Goal: Information Seeking & Learning: Learn about a topic

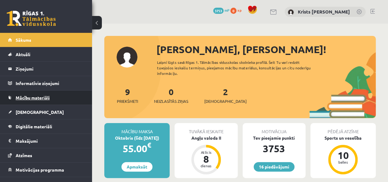
scroll to position [22, 0]
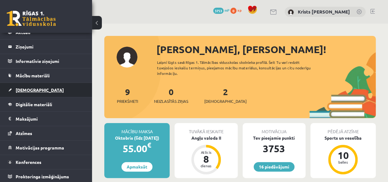
click at [22, 95] on link "[DEMOGRAPHIC_DATA]" at bounding box center [46, 90] width 76 height 14
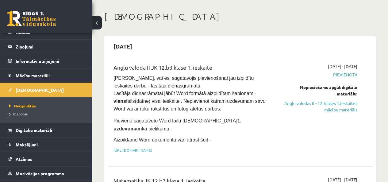
scroll to position [61, 0]
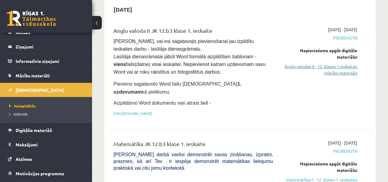
click at [335, 72] on link "Angļu valodas II - 12. klases 1.ieskaites mācību materiāls" at bounding box center [319, 69] width 75 height 13
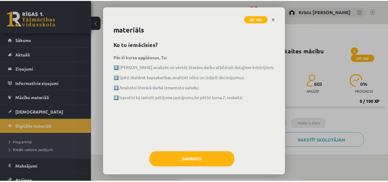
scroll to position [17, 0]
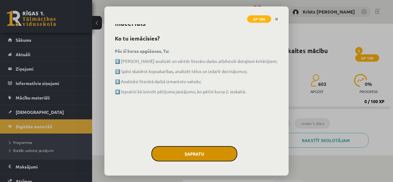
click at [207, 155] on button "Sapratu" at bounding box center [194, 153] width 86 height 15
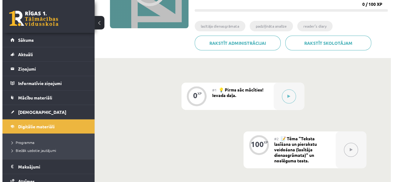
scroll to position [61, 0]
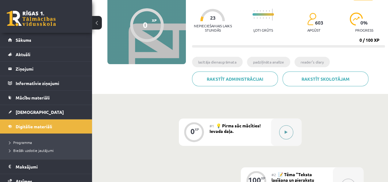
click at [289, 132] on button at bounding box center [286, 132] width 14 height 14
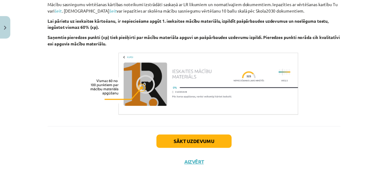
scroll to position [464, 0]
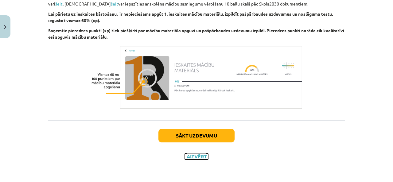
click at [198, 155] on button "Aizvērt" at bounding box center [196, 156] width 23 height 6
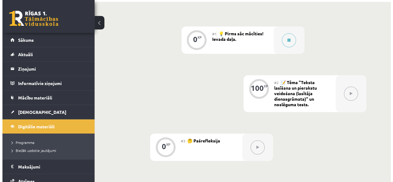
scroll to position [184, 0]
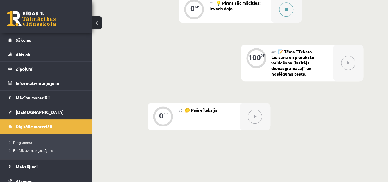
click at [273, 13] on div at bounding box center [286, 9] width 31 height 27
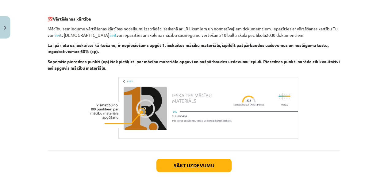
scroll to position [464, 0]
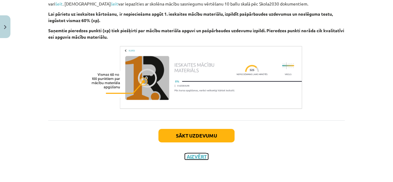
click at [195, 156] on button "Aizvērt" at bounding box center [196, 156] width 23 height 6
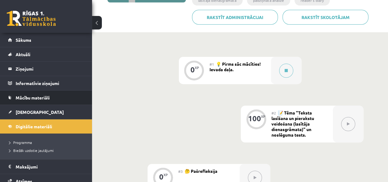
scroll to position [123, 0]
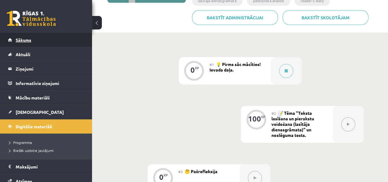
click at [24, 37] on link "Sākums" at bounding box center [46, 40] width 76 height 14
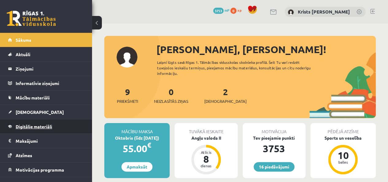
click at [28, 127] on span "Digitālie materiāli" at bounding box center [34, 127] width 37 height 6
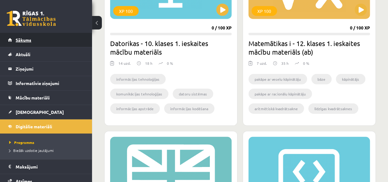
click at [33, 45] on link "Sākums" at bounding box center [46, 40] width 76 height 14
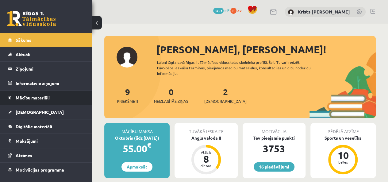
click at [37, 96] on span "Mācību materiāli" at bounding box center [33, 98] width 34 height 6
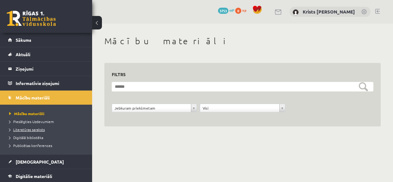
click at [37, 131] on link "Literatūras saraksts" at bounding box center [47, 130] width 77 height 6
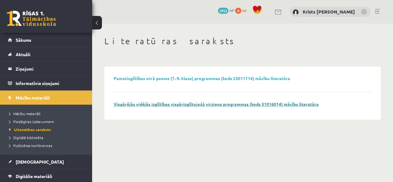
click at [131, 104] on link "Vispārējās vidējās izglītības vispārizglītojošā virziena programmas (kods 31016…" at bounding box center [216, 104] width 205 height 6
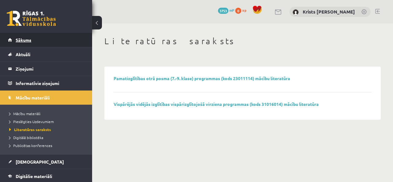
click at [17, 41] on span "Sākums" at bounding box center [24, 40] width 16 height 6
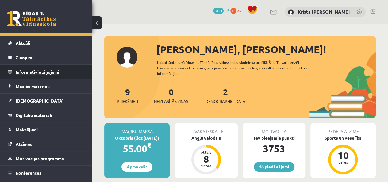
scroll to position [22, 0]
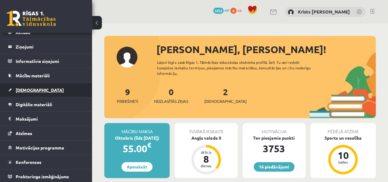
click at [25, 86] on link "[DEMOGRAPHIC_DATA]" at bounding box center [46, 90] width 76 height 14
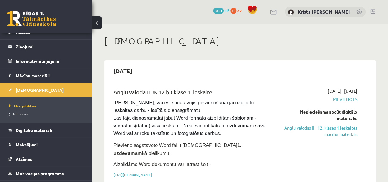
scroll to position [31, 0]
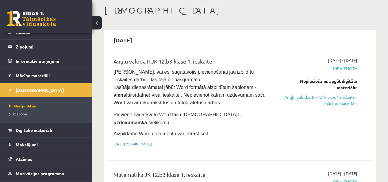
click at [152, 141] on link "[URL][DOMAIN_NAME]" at bounding box center [133, 143] width 38 height 5
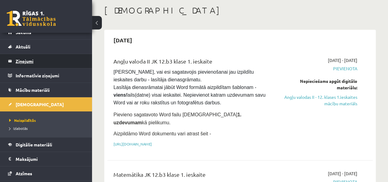
scroll to position [0, 0]
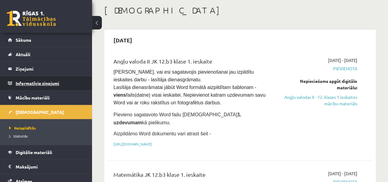
click at [35, 90] on legend "Informatīvie ziņojumi 0" at bounding box center [50, 83] width 69 height 14
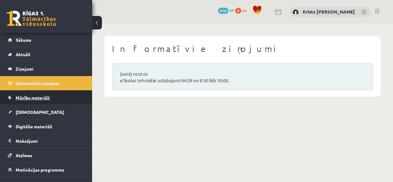
click at [32, 97] on span "Mācību materiāli" at bounding box center [33, 98] width 34 height 6
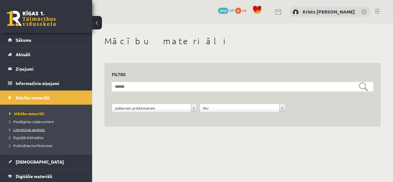
click at [30, 129] on span "Literatūras saraksts" at bounding box center [27, 129] width 36 height 5
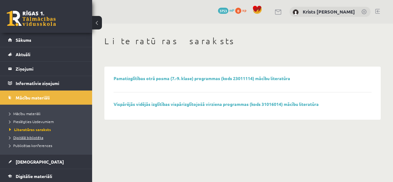
click at [30, 137] on span "Digitālā bibliotēka" at bounding box center [26, 137] width 34 height 5
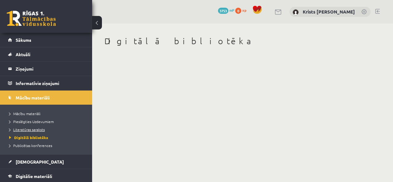
click at [34, 130] on span "Literatūras saraksts" at bounding box center [27, 129] width 36 height 5
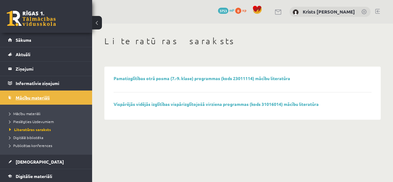
click at [35, 97] on span "Mācību materiāli" at bounding box center [33, 98] width 34 height 6
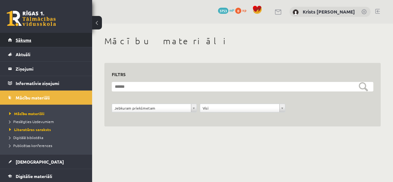
click at [24, 41] on span "Sākums" at bounding box center [24, 40] width 16 height 6
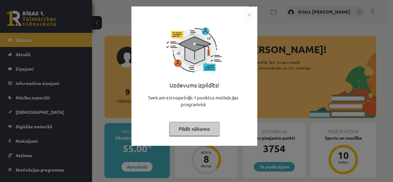
click at [192, 127] on button "Pildīt nākamo" at bounding box center [194, 129] width 50 height 14
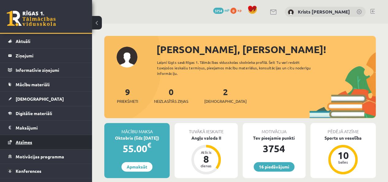
scroll to position [22, 0]
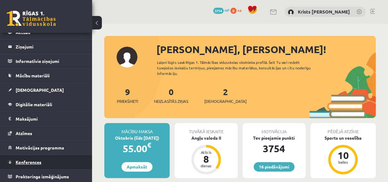
click at [37, 160] on span "Konferences" at bounding box center [29, 162] width 26 height 6
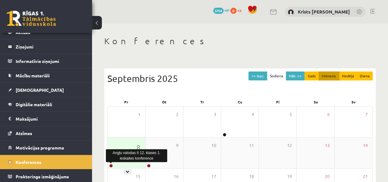
click at [110, 164] on link at bounding box center [111, 166] width 4 height 4
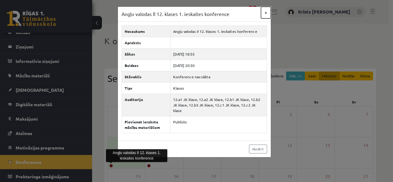
click at [268, 10] on button "×" at bounding box center [266, 13] width 10 height 12
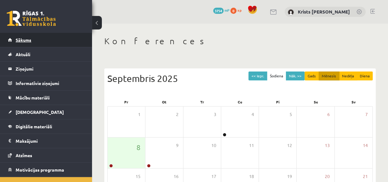
click at [25, 41] on span "Sākums" at bounding box center [24, 40] width 16 height 6
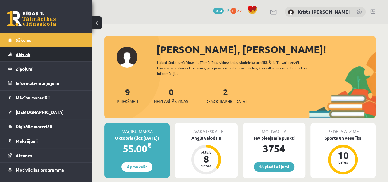
click at [27, 58] on link "Aktuāli" at bounding box center [46, 54] width 76 height 14
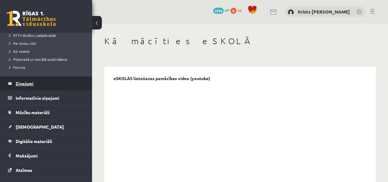
click at [28, 84] on legend "Ziņojumi 0" at bounding box center [50, 83] width 69 height 14
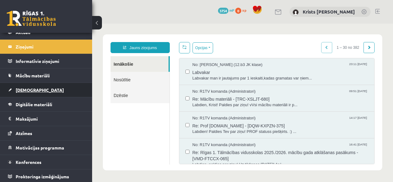
click at [27, 91] on span "[DEMOGRAPHIC_DATA]" at bounding box center [40, 90] width 48 height 6
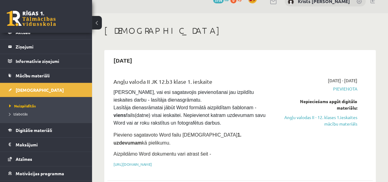
scroll to position [31, 0]
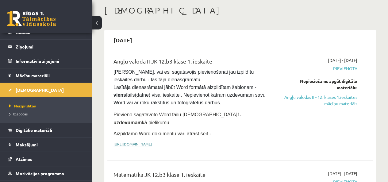
click at [139, 141] on link "https://drive.google.com/drive/folders/1IHE_ip15KOAbO2Se1NDGwZ2e__vlzPUf?usp=sh…" at bounding box center [133, 143] width 38 height 5
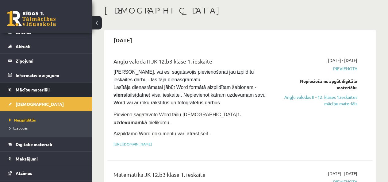
scroll to position [0, 0]
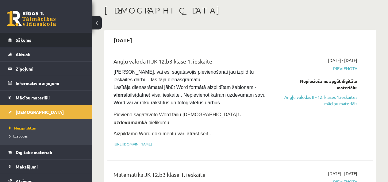
click at [20, 45] on link "Sākums" at bounding box center [46, 40] width 76 height 14
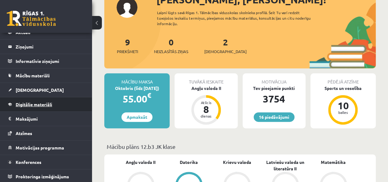
scroll to position [61, 0]
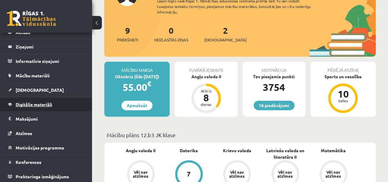
click at [45, 104] on span "Digitālie materiāli" at bounding box center [34, 105] width 37 height 6
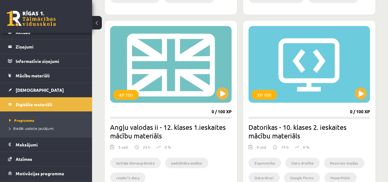
scroll to position [921, 0]
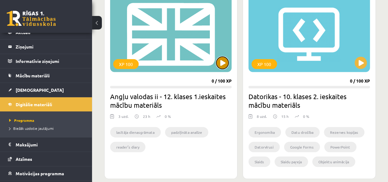
click at [223, 61] on button at bounding box center [222, 63] width 12 height 12
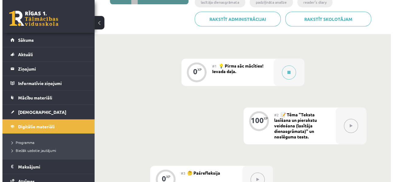
scroll to position [123, 0]
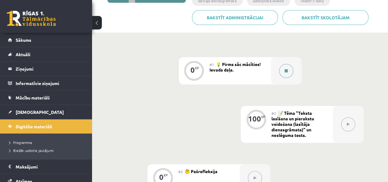
click at [283, 74] on button at bounding box center [286, 71] width 14 height 14
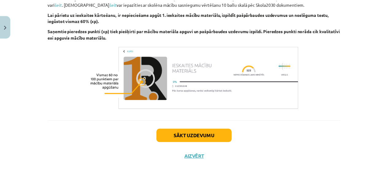
scroll to position [464, 0]
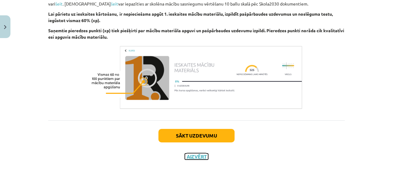
click at [199, 158] on button "Aizvērt" at bounding box center [196, 156] width 23 height 6
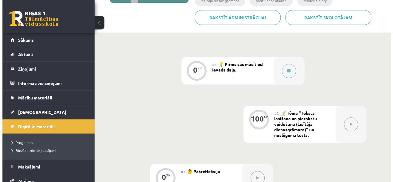
scroll to position [92, 0]
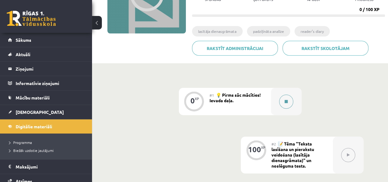
click at [290, 103] on button at bounding box center [286, 102] width 14 height 14
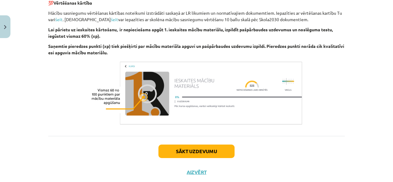
scroll to position [464, 0]
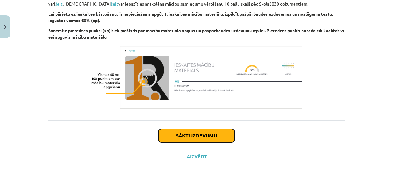
click at [203, 134] on button "Sākt uzdevumu" at bounding box center [196, 136] width 76 height 14
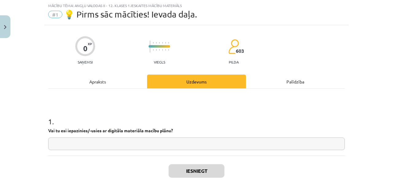
scroll to position [15, 0]
click at [96, 148] on input "text" at bounding box center [196, 144] width 296 height 13
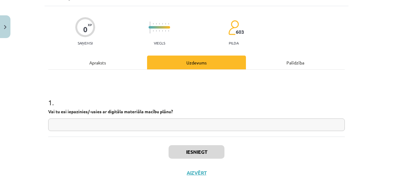
scroll to position [51, 0]
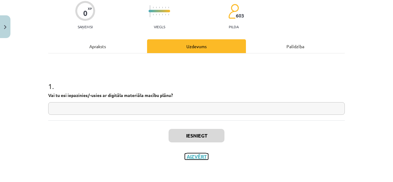
click at [196, 156] on button "Aizvērt" at bounding box center [196, 156] width 23 height 6
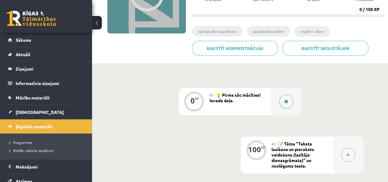
click at [285, 102] on icon at bounding box center [286, 102] width 3 height 4
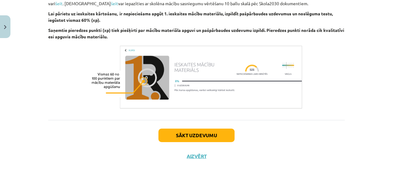
scroll to position [368, 0]
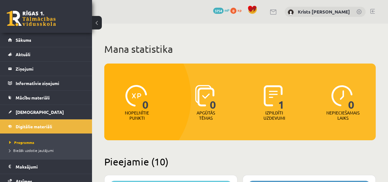
scroll to position [921, 0]
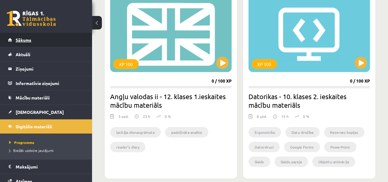
click at [31, 40] on link "Sākums" at bounding box center [46, 40] width 76 height 14
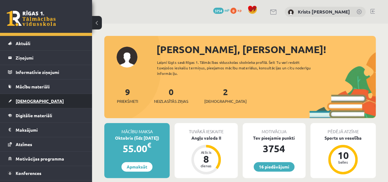
scroll to position [22, 0]
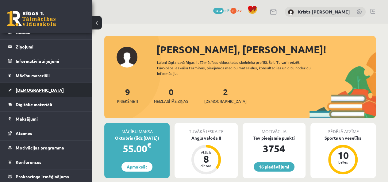
click at [28, 91] on span "[DEMOGRAPHIC_DATA]" at bounding box center [40, 90] width 48 height 6
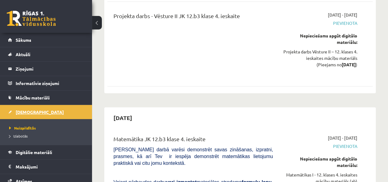
scroll to position [3038, 0]
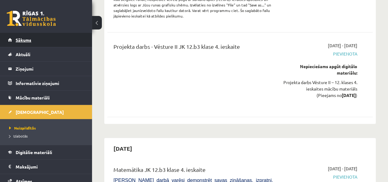
click at [18, 35] on link "Sākums" at bounding box center [46, 40] width 76 height 14
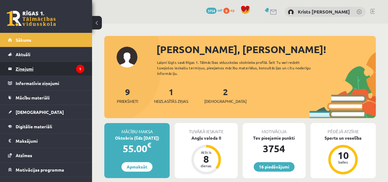
click at [31, 68] on legend "Ziņojumi 1" at bounding box center [50, 69] width 69 height 14
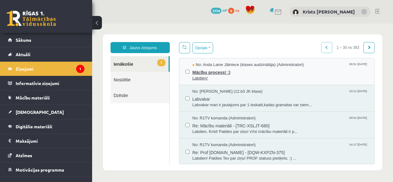
click at [198, 76] on span "Labdien!" at bounding box center [280, 79] width 176 height 6
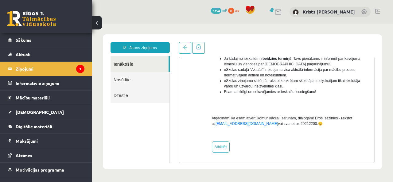
scroll to position [180, 0]
click at [18, 38] on span "Sākums" at bounding box center [24, 40] width 16 height 6
